Goal: Check status: Check status

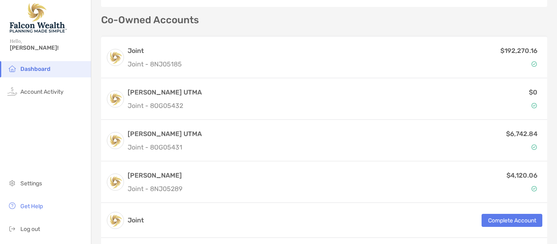
scroll to position [224, 0]
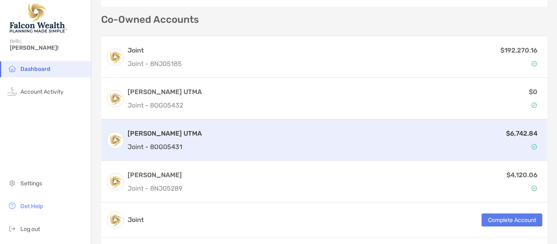
click at [301, 130] on div "$6,742.84" at bounding box center [373, 140] width 337 height 24
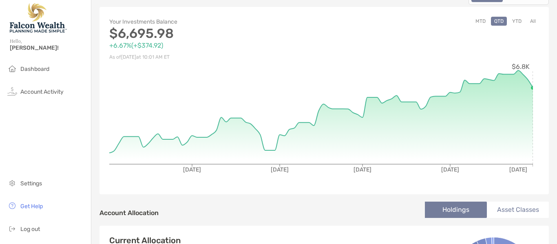
scroll to position [62, 0]
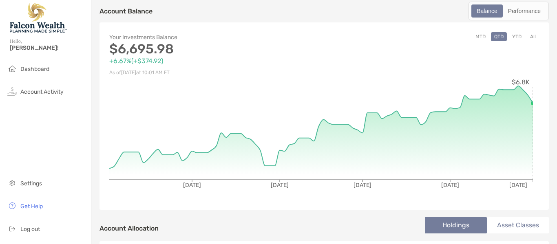
click at [527, 37] on button "All" at bounding box center [533, 36] width 12 height 9
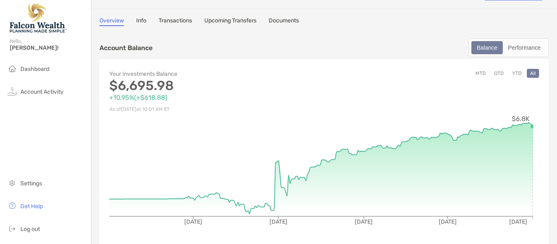
scroll to position [0, 0]
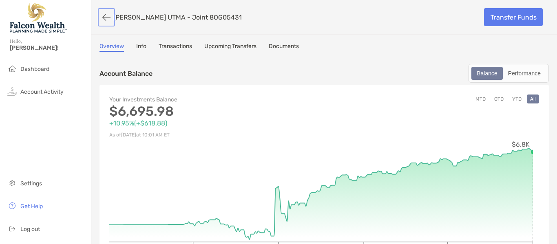
click at [106, 14] on button "button" at bounding box center [106, 17] width 14 height 15
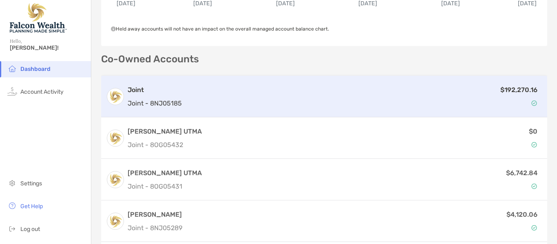
scroll to position [185, 0]
click at [180, 102] on p "Joint - 8NJ05185" at bounding box center [155, 103] width 54 height 10
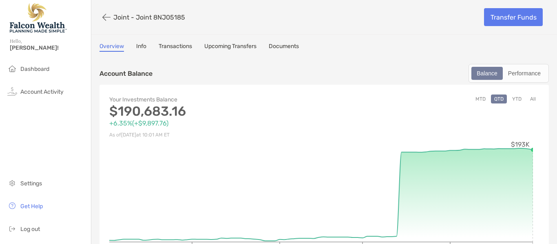
click at [177, 49] on link "Transactions" at bounding box center [175, 47] width 33 height 9
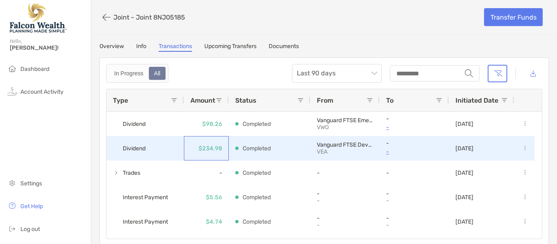
click at [215, 149] on p "$234.98" at bounding box center [211, 149] width 24 height 10
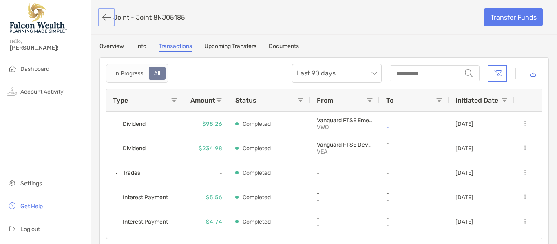
click at [108, 12] on button "button" at bounding box center [106, 17] width 14 height 15
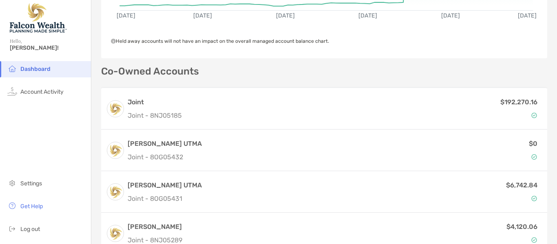
click at [195, 152] on p "Joint - 8OG05432" at bounding box center [165, 157] width 74 height 10
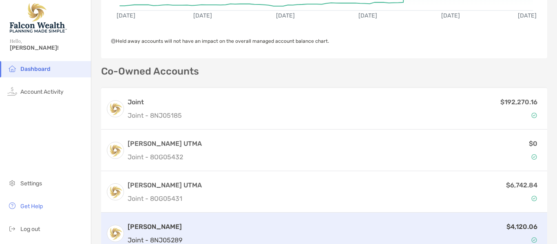
click at [197, 225] on div "$4,120.06" at bounding box center [364, 234] width 357 height 24
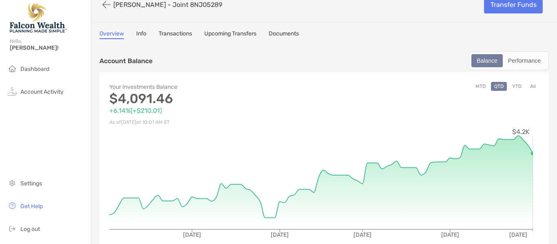
click at [183, 32] on link "Transactions" at bounding box center [175, 34] width 33 height 9
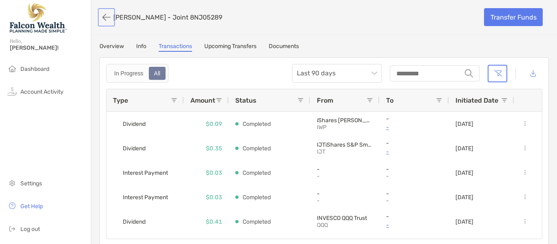
click at [102, 19] on button "button" at bounding box center [106, 17] width 14 height 15
